Goal: Information Seeking & Learning: Learn about a topic

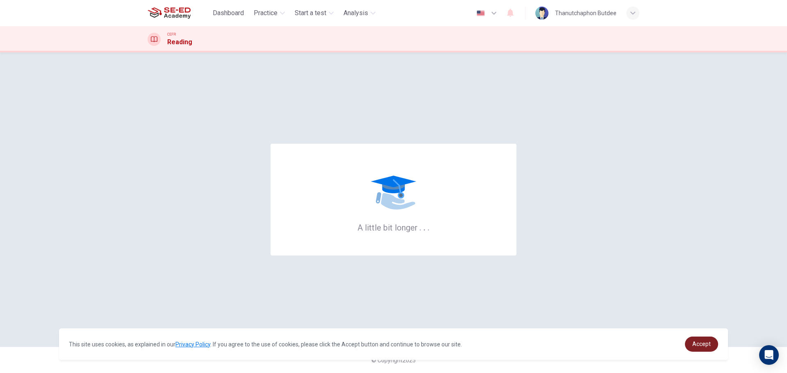
click at [701, 350] on link "Accept" at bounding box center [701, 344] width 33 height 15
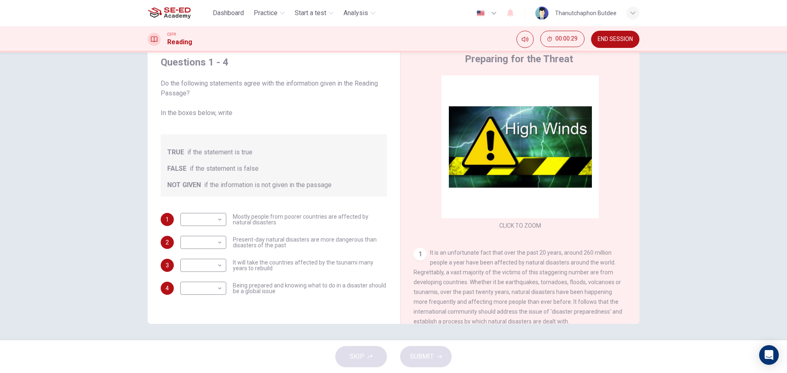
drag, startPoint x: 207, startPoint y: 83, endPoint x: 237, endPoint y: 86, distance: 30.0
click at [237, 86] on span "Do the following statements agree with the information given in the Reading Pas…" at bounding box center [274, 98] width 226 height 39
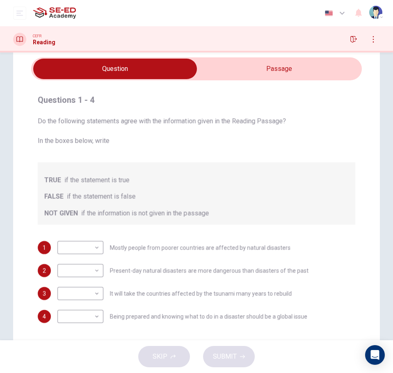
click at [282, 62] on input "checkbox" at bounding box center [114, 69] width 495 height 20
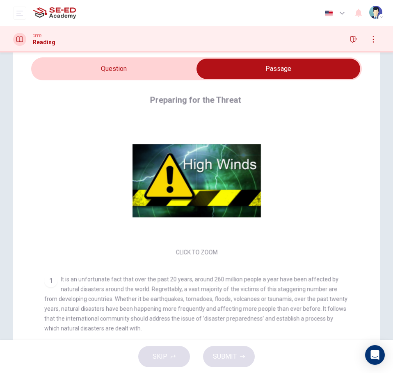
click at [143, 67] on input "checkbox" at bounding box center [277, 69] width 495 height 20
checkbox input "false"
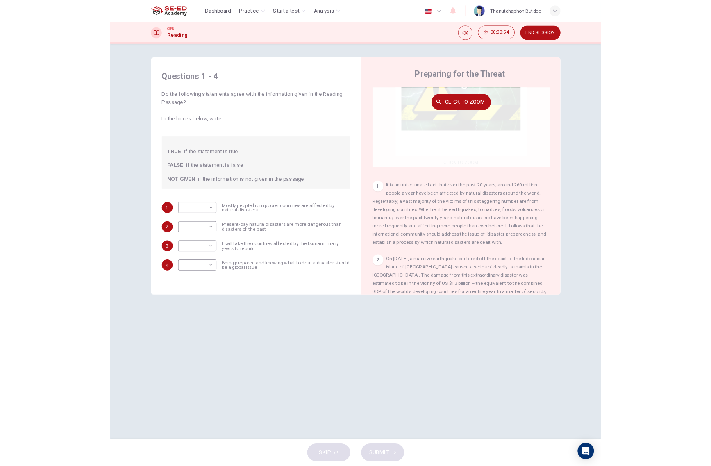
scroll to position [61, 0]
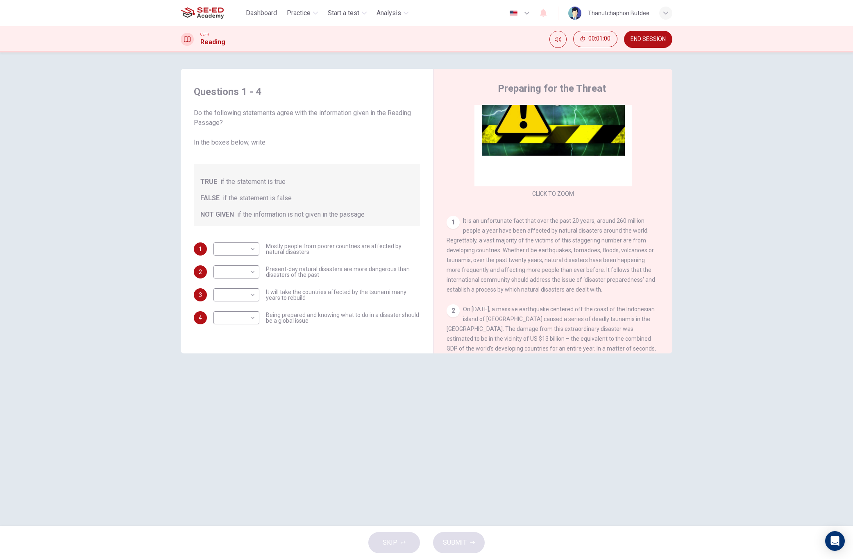
click at [733, 182] on div "Questions 1 - 4 Do the following statements agree with the information given in…" at bounding box center [426, 289] width 853 height 474
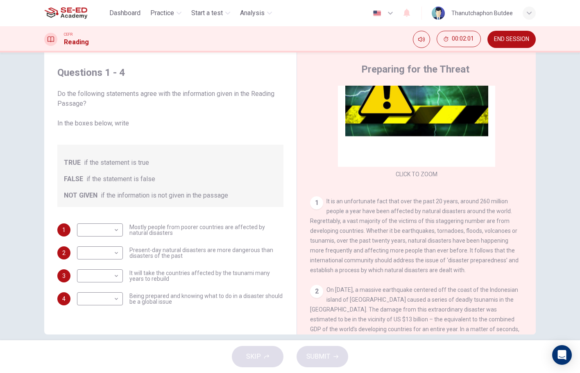
scroll to position [30, 0]
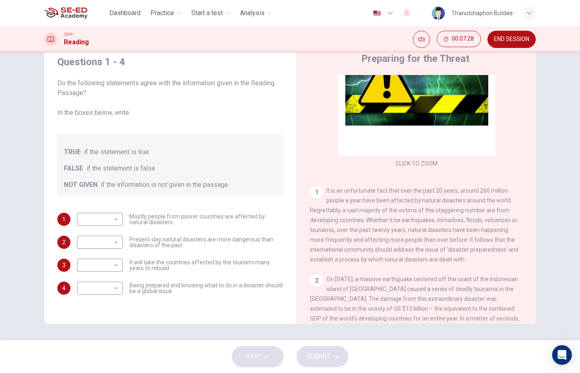
click at [572, 235] on div "Questions 1 - 4 Do the following statements agree with the information given in…" at bounding box center [290, 196] width 580 height 288
click at [557, 237] on div "Questions 1 - 4 Do the following statements agree with the information given in…" at bounding box center [290, 196] width 580 height 288
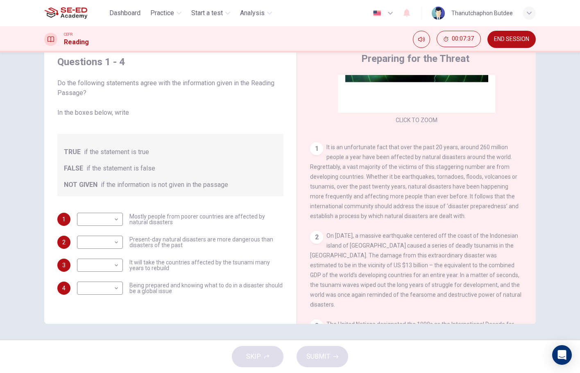
scroll to position [95, 0]
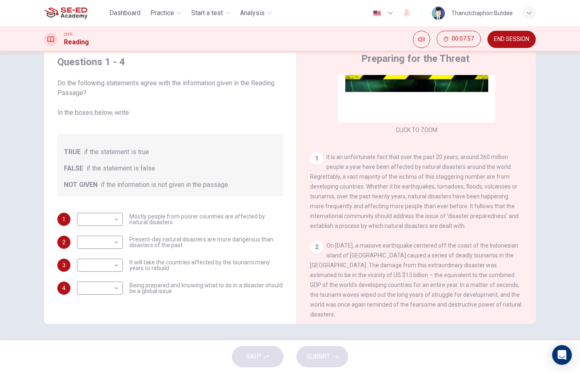
click at [551, 163] on div "Questions 1 - 4 Do the following statements agree with the information given in…" at bounding box center [290, 196] width 580 height 288
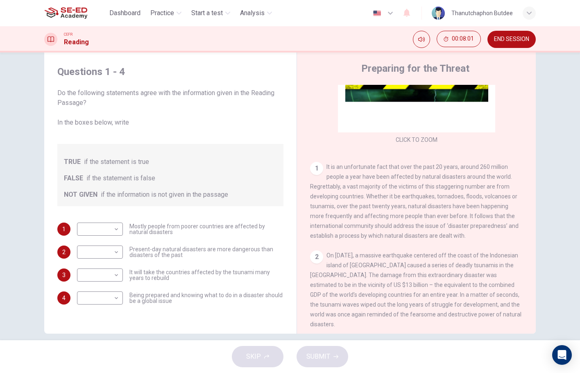
scroll to position [30, 0]
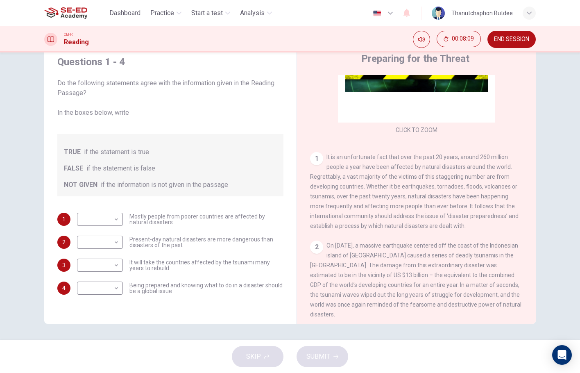
click at [556, 272] on div "Questions 1 - 4 Do the following statements agree with the information given in…" at bounding box center [290, 196] width 580 height 288
click at [104, 218] on body "This site uses cookies, as explained in our Privacy Policy . If you agree to th…" at bounding box center [290, 186] width 580 height 373
click at [102, 247] on li "FALSE" at bounding box center [98, 245] width 46 height 13
type input "FALSE"
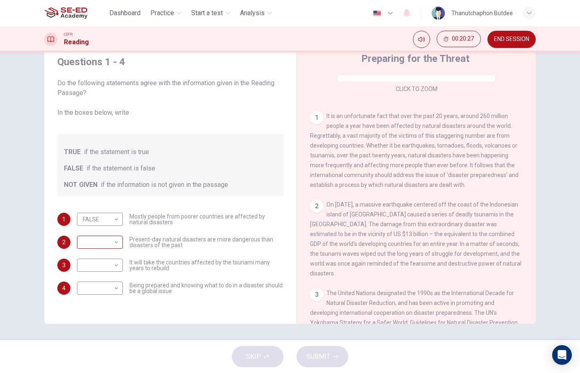
click at [109, 242] on body "This site uses cookies, as explained in our Privacy Policy . If you agree to th…" at bounding box center [290, 186] width 580 height 373
click at [92, 281] on li "NOT GIVEN" at bounding box center [98, 281] width 46 height 13
click at [104, 241] on body "This site uses cookies, as explained in our Privacy Policy . If you agree to th…" at bounding box center [290, 186] width 580 height 373
click at [91, 267] on li "FALSE" at bounding box center [98, 268] width 46 height 13
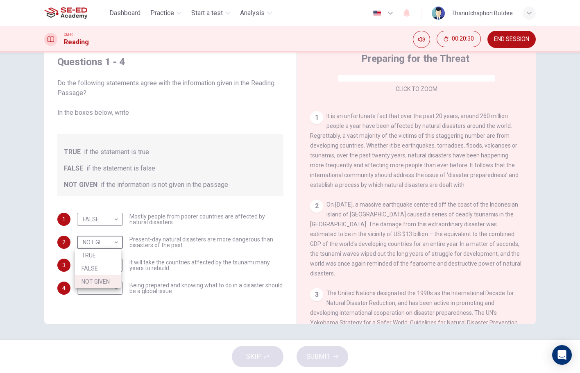
type input "FALSE"
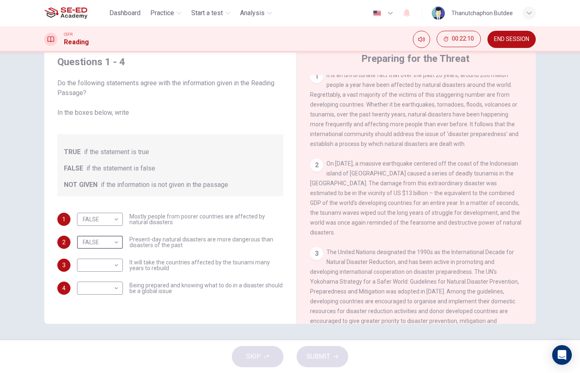
scroll to position [218, 0]
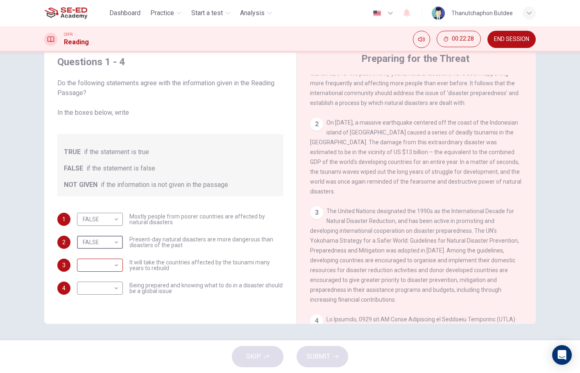
click at [93, 267] on body "This site uses cookies, as explained in our Privacy Policy . If you agree to th…" at bounding box center [290, 186] width 580 height 373
click at [88, 281] on li "TRUE" at bounding box center [98, 278] width 46 height 13
click at [110, 272] on body "This site uses cookies, as explained in our Privacy Policy . If you agree to th…" at bounding box center [290, 186] width 580 height 373
click at [107, 302] on li "NOT GIVEN" at bounding box center [98, 304] width 46 height 13
type input "NOT GIVEN"
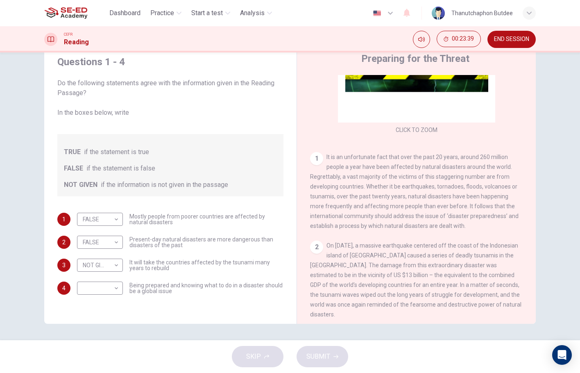
scroll to position [136, 0]
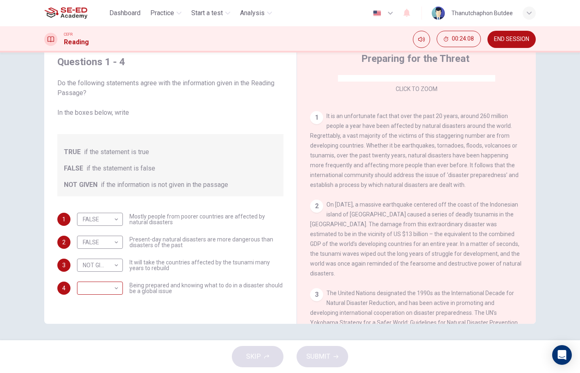
click at [107, 286] on body "This site uses cookies, as explained in our Privacy Policy . If you agree to th…" at bounding box center [290, 186] width 580 height 373
click at [99, 311] on li "FALSE" at bounding box center [98, 314] width 46 height 13
click at [101, 288] on body "This site uses cookies, as explained in our Privacy Policy . If you agree to th…" at bounding box center [290, 186] width 580 height 373
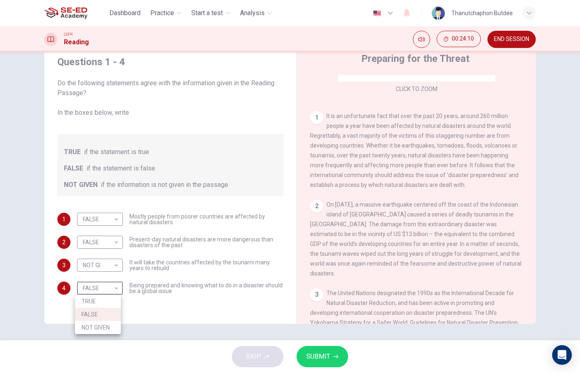
click at [97, 302] on li "TRUE" at bounding box center [98, 301] width 46 height 13
type input "TRUE"
click at [334, 359] on button "SUBMIT" at bounding box center [323, 356] width 52 height 21
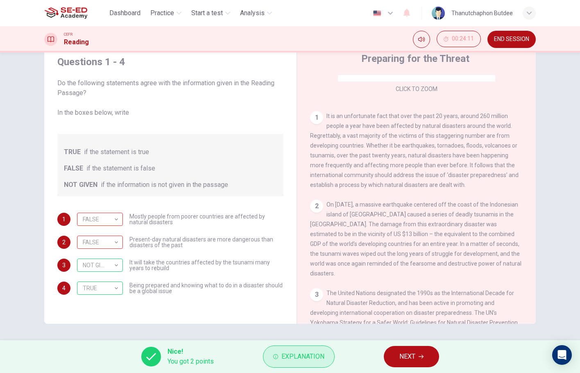
click at [298, 348] on button "Explanation" at bounding box center [299, 356] width 72 height 22
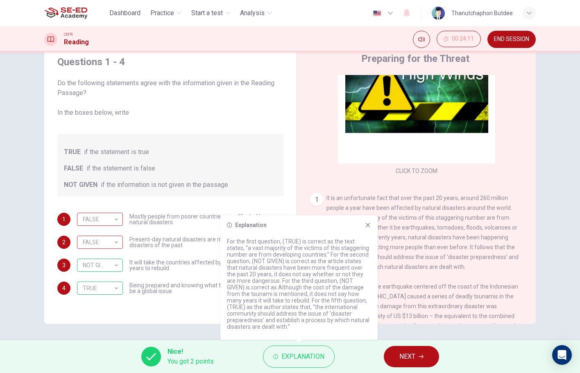
scroll to position [95, 0]
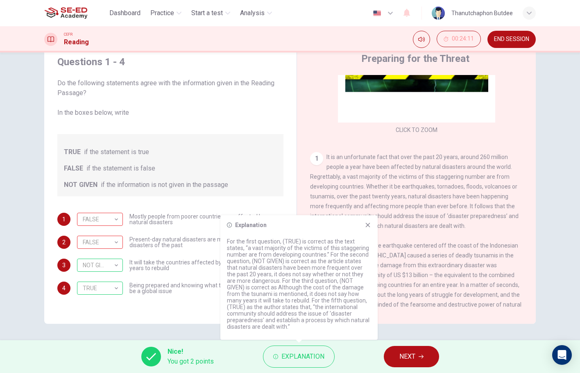
click at [366, 226] on icon at bounding box center [368, 225] width 5 height 5
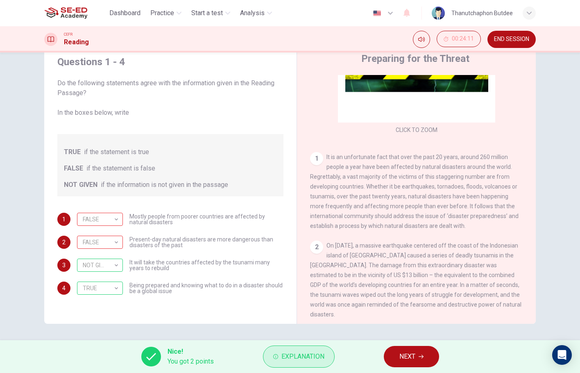
click at [321, 355] on span "Explanation" at bounding box center [302, 356] width 43 height 11
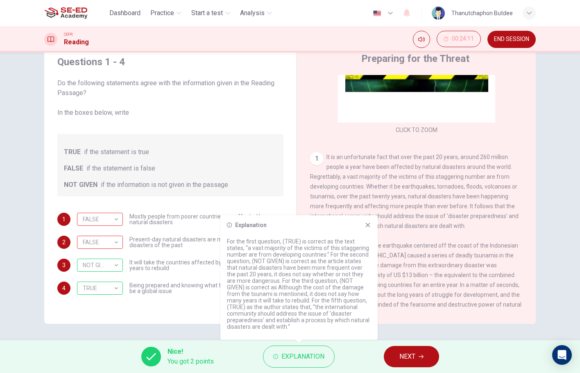
click at [459, 267] on span "On [DATE], a massive earthquake centered off the coast of the Indonesian island…" at bounding box center [415, 279] width 211 height 75
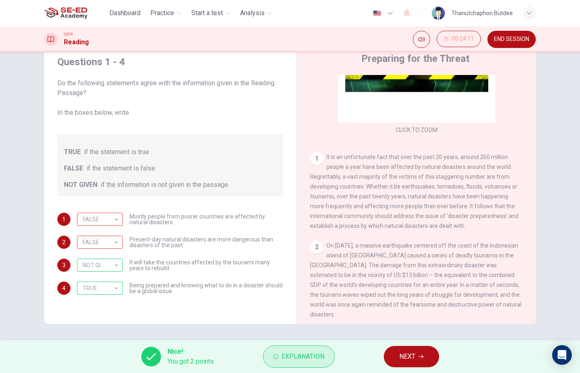
click at [300, 357] on span "Explanation" at bounding box center [302, 356] width 43 height 11
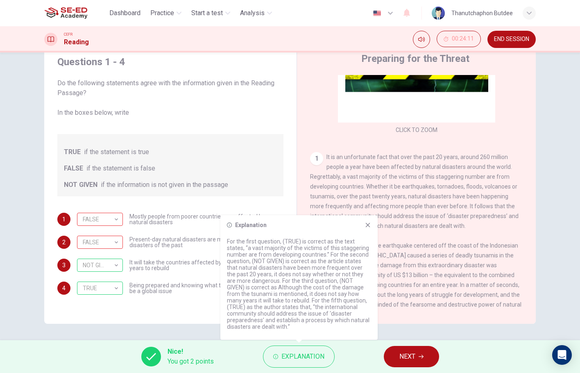
click at [366, 224] on icon at bounding box center [368, 225] width 7 height 7
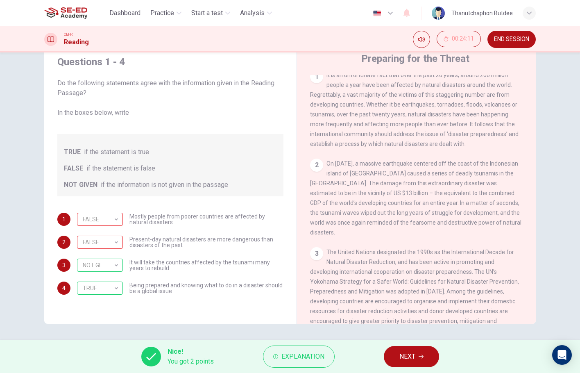
scroll to position [218, 0]
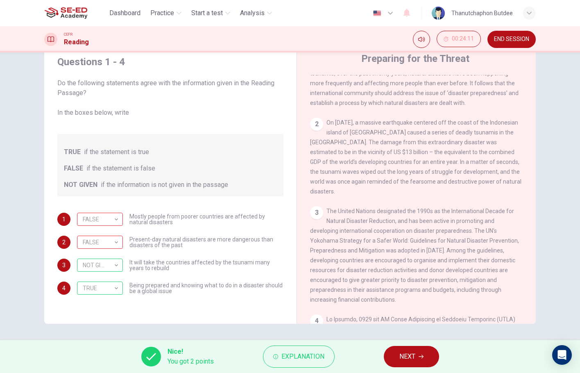
click at [540, 243] on div "Questions 1 - 4 Do the following statements agree with the information given in…" at bounding box center [290, 181] width 518 height 285
click at [402, 355] on span "NEXT" at bounding box center [408, 356] width 16 height 11
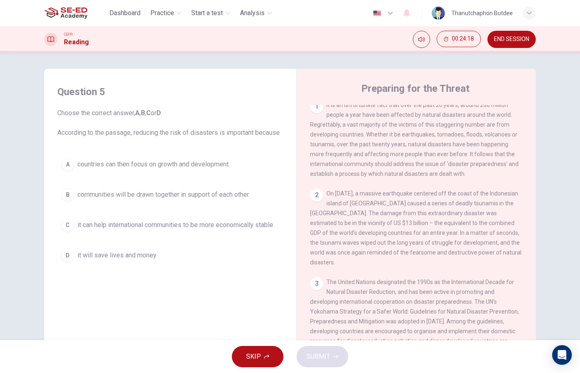
scroll to position [0, 0]
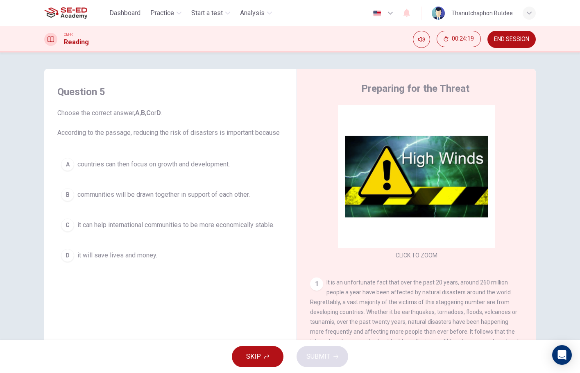
click at [556, 149] on div "Question 5 Choose the correct answer, A , B , C or D . According to the passage…" at bounding box center [290, 196] width 580 height 288
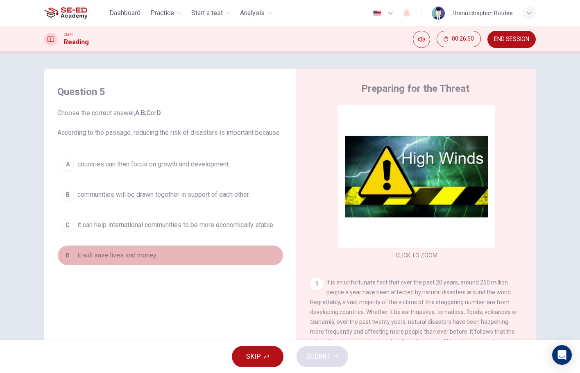
click at [65, 260] on div "D" at bounding box center [67, 255] width 13 height 13
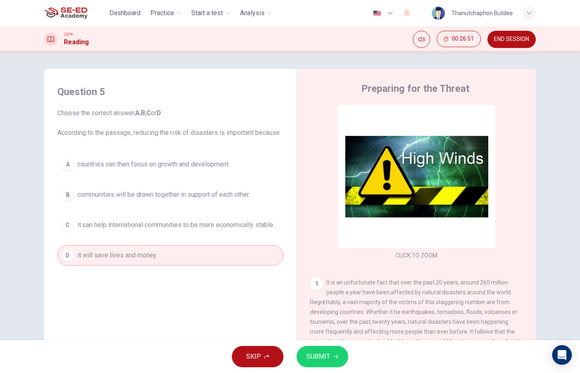
click at [331, 352] on button "SUBMIT" at bounding box center [323, 356] width 52 height 21
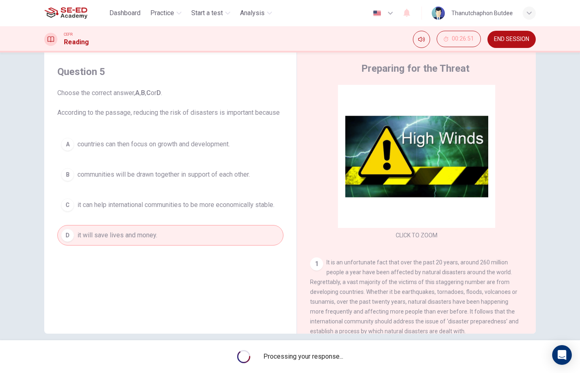
scroll to position [30, 0]
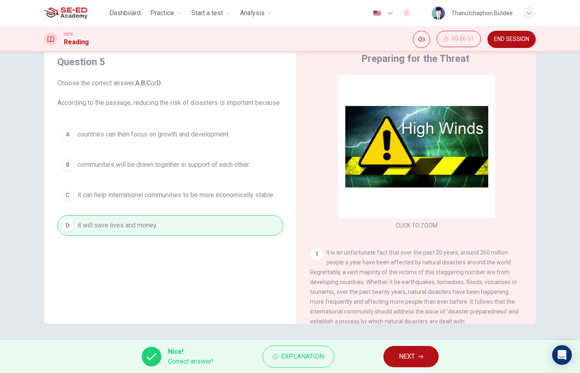
click at [418, 363] on button "NEXT" at bounding box center [411, 356] width 55 height 21
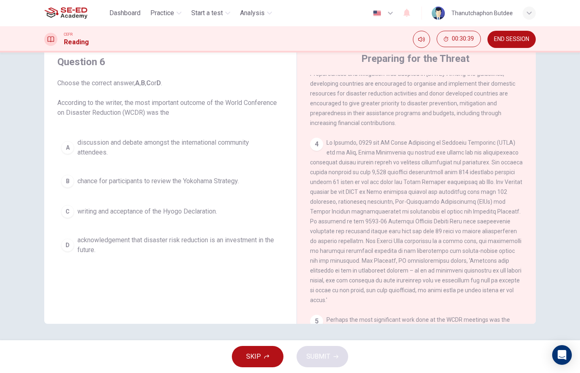
scroll to position [410, 0]
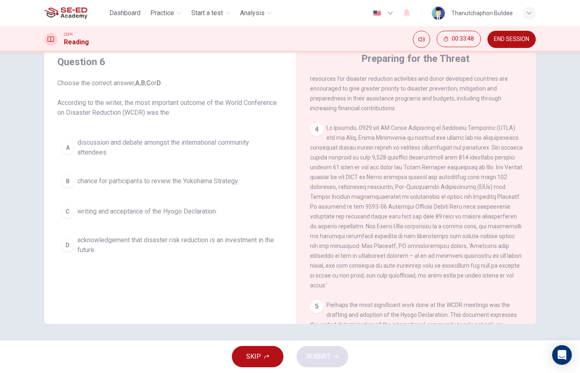
click at [115, 247] on span "acknowledgement that disaster risk reduction is an investment in the future." at bounding box center [178, 245] width 202 height 20
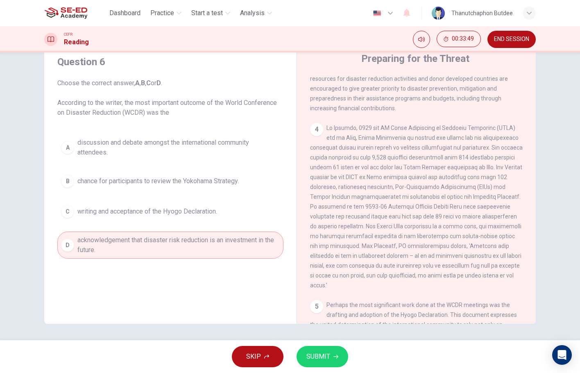
click at [326, 356] on span "SUBMIT" at bounding box center [318, 356] width 24 height 11
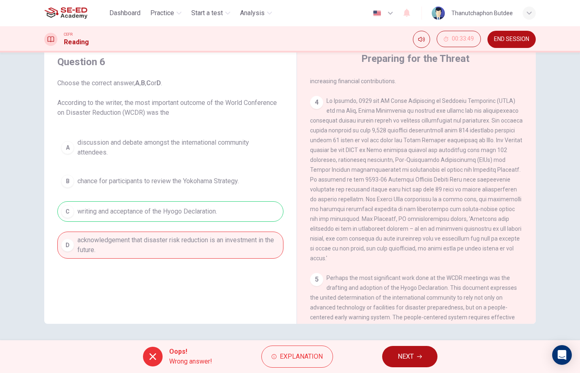
scroll to position [451, 0]
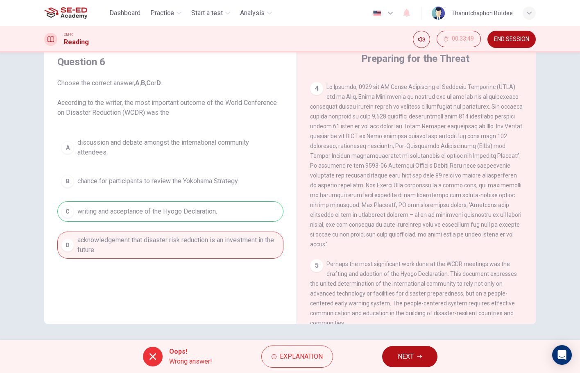
click at [412, 359] on span "NEXT" at bounding box center [406, 356] width 16 height 11
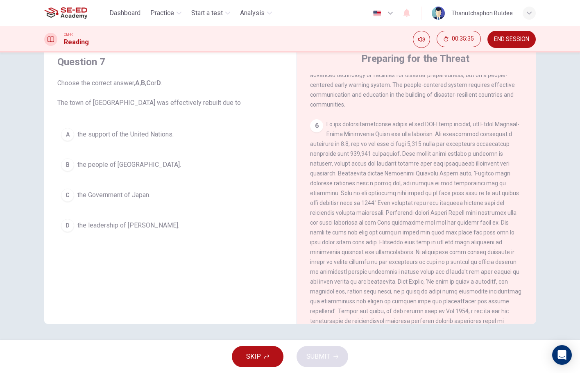
scroll to position [710, 0]
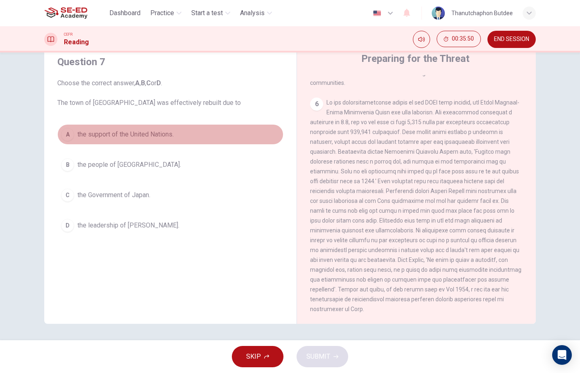
click at [157, 128] on button "A the support of the United Nations." at bounding box center [170, 134] width 226 height 20
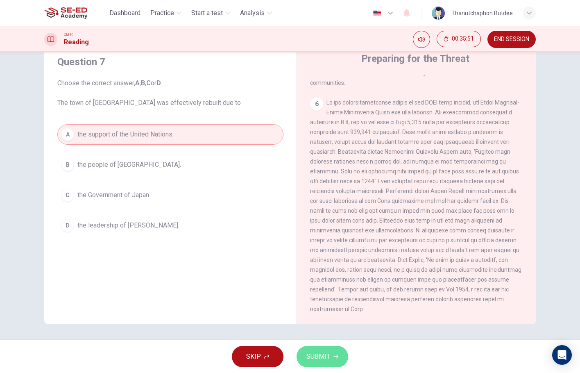
click at [334, 352] on button "SUBMIT" at bounding box center [323, 356] width 52 height 21
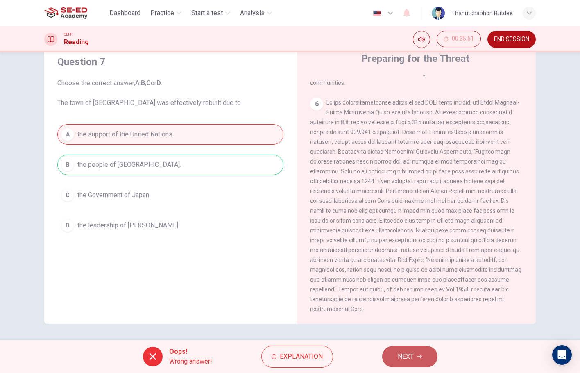
click at [420, 356] on icon "button" at bounding box center [419, 356] width 5 height 5
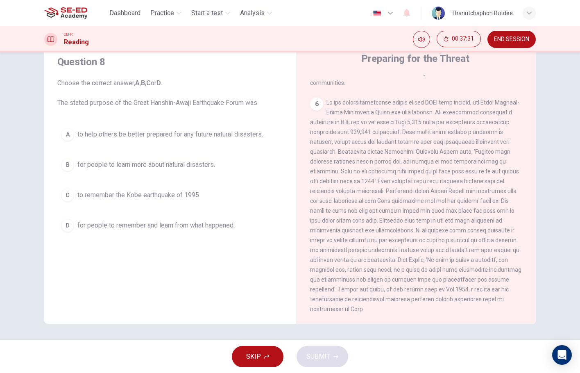
click at [203, 229] on span "for people to remember and learn from what happened." at bounding box center [155, 225] width 157 height 10
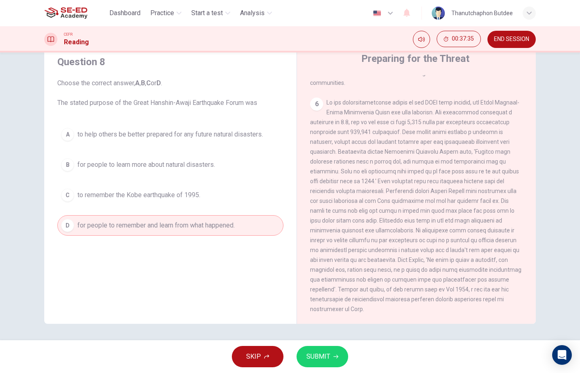
click at [328, 355] on span "SUBMIT" at bounding box center [318, 356] width 24 height 11
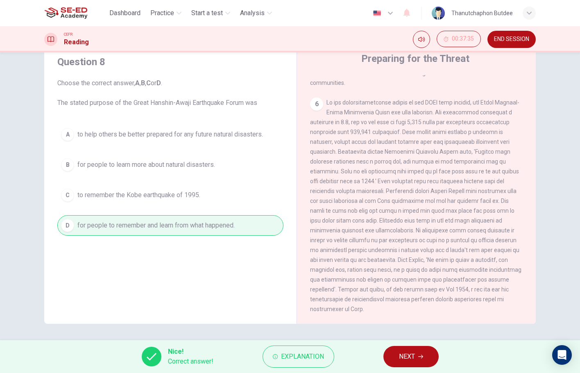
click at [422, 356] on icon "button" at bounding box center [420, 357] width 5 height 4
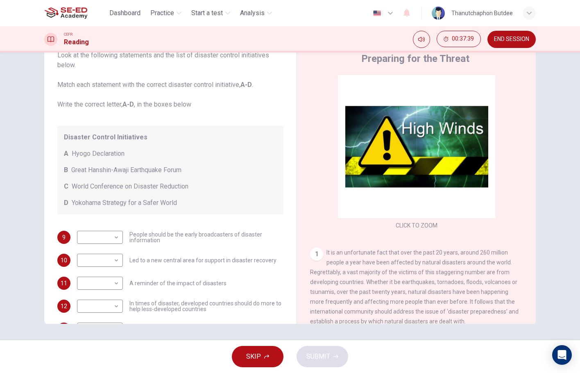
scroll to position [15, 0]
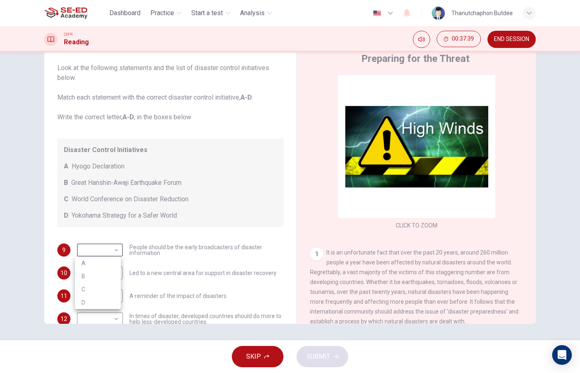
click at [105, 243] on body "This site uses cookies, as explained in our Privacy Policy . If you agree to th…" at bounding box center [290, 186] width 580 height 373
click at [105, 246] on div at bounding box center [290, 186] width 580 height 373
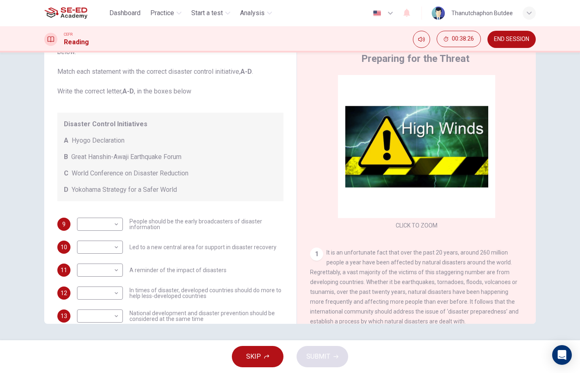
scroll to position [56, 0]
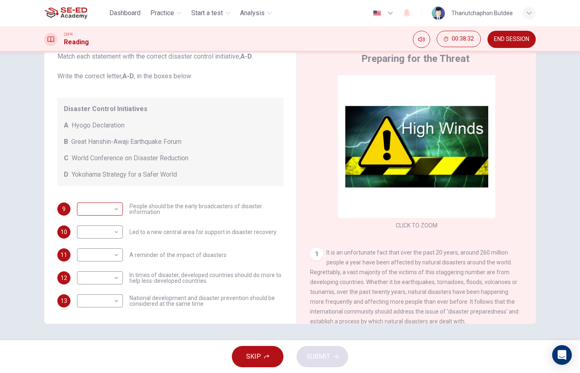
click at [104, 207] on body "This site uses cookies, as explained in our Privacy Policy . If you agree to th…" at bounding box center [290, 186] width 580 height 373
click at [104, 207] on div at bounding box center [290, 186] width 580 height 373
click at [106, 207] on body "This site uses cookies, as explained in our Privacy Policy . If you agree to th…" at bounding box center [290, 186] width 580 height 373
click at [100, 222] on li "A" at bounding box center [98, 222] width 46 height 13
type input "A"
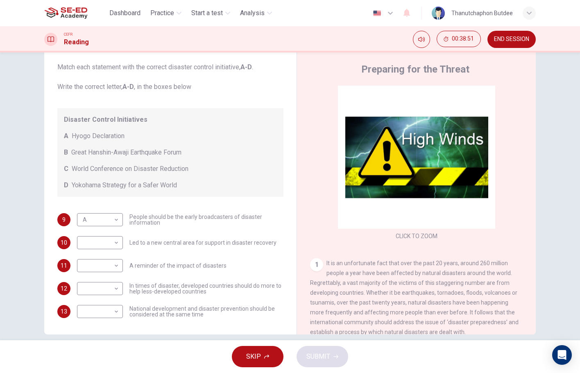
scroll to position [30, 0]
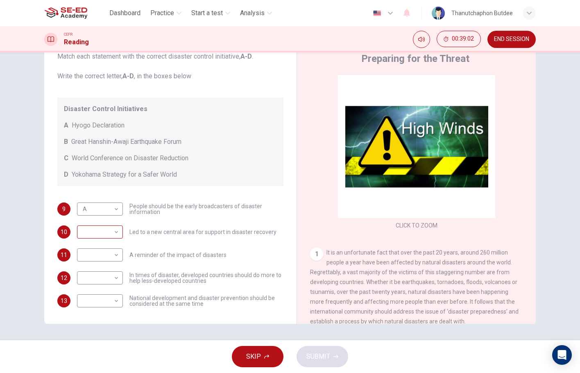
click at [109, 233] on body "This site uses cookies, as explained in our Privacy Policy . If you agree to th…" at bounding box center [290, 186] width 580 height 373
click at [94, 269] on li "C" at bounding box center [98, 271] width 46 height 13
type input "C"
click at [24, 237] on div "Questions 9 - 13 Look at the following statements and the list of disaster cont…" at bounding box center [290, 196] width 580 height 288
click at [105, 253] on body "This site uses cookies, as explained in our Privacy Policy . If you agree to th…" at bounding box center [290, 186] width 580 height 373
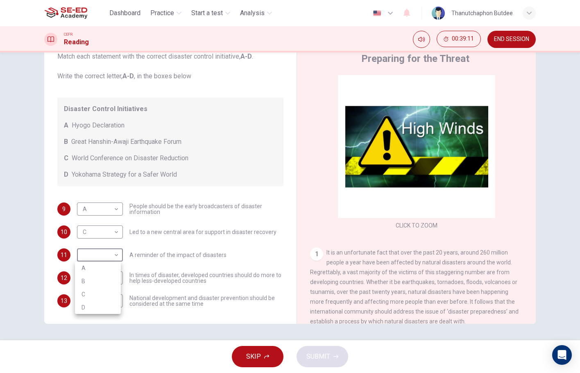
click at [94, 279] on li "B" at bounding box center [98, 281] width 46 height 13
type input "B"
click at [101, 278] on body "This site uses cookies, as explained in our Privacy Policy . If you agree to th…" at bounding box center [290, 186] width 580 height 373
click at [85, 329] on li "D" at bounding box center [98, 330] width 46 height 13
type input "D"
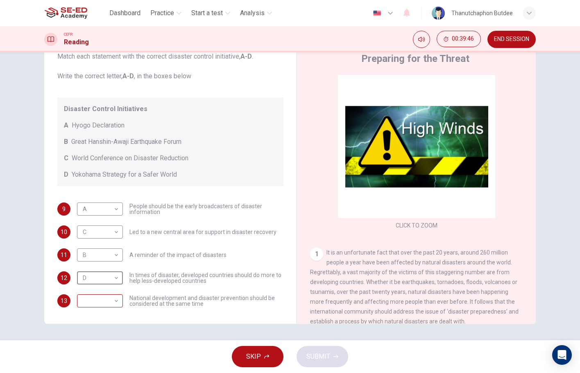
click at [102, 304] on body "This site uses cookies, as explained in our Privacy Policy . If you agree to th…" at bounding box center [290, 186] width 580 height 373
click at [96, 350] on li "D" at bounding box center [98, 353] width 46 height 13
type input "D"
click at [327, 359] on span "SUBMIT" at bounding box center [318, 356] width 24 height 11
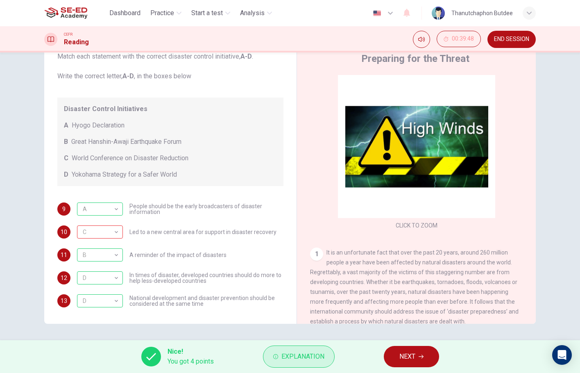
click at [298, 356] on span "Explanation" at bounding box center [302, 356] width 43 height 11
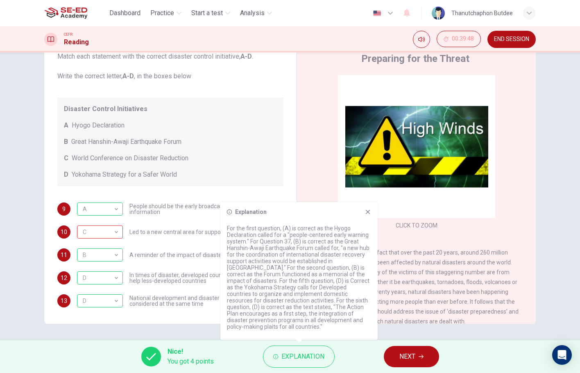
click at [570, 245] on div "Questions 9 - 13 Look at the following statements and the list of disaster cont…" at bounding box center [290, 196] width 580 height 288
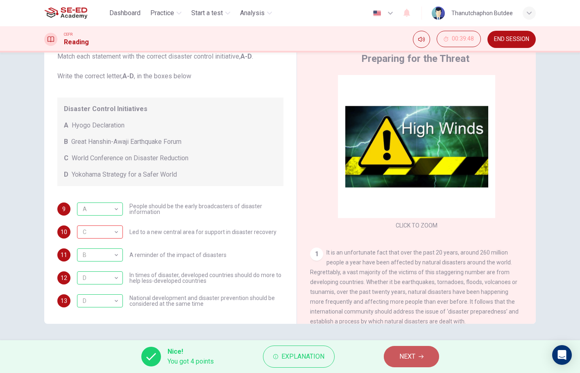
click at [417, 351] on button "NEXT" at bounding box center [411, 356] width 55 height 21
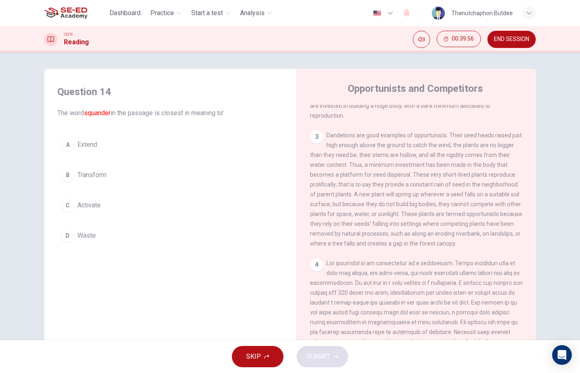
scroll to position [0, 0]
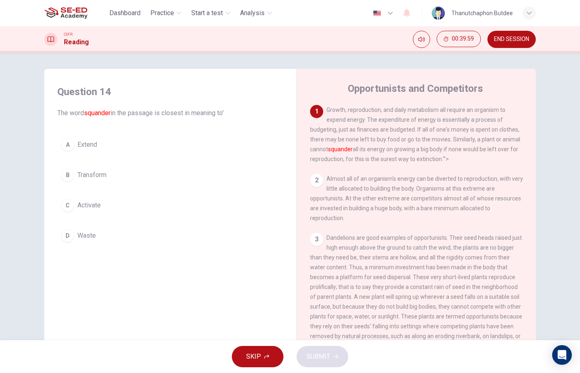
drag, startPoint x: 511, startPoint y: 36, endPoint x: 326, endPoint y: 39, distance: 185.2
click at [511, 36] on span "END SESSION" at bounding box center [511, 39] width 35 height 7
